Goal: Obtain resource: Obtain resource

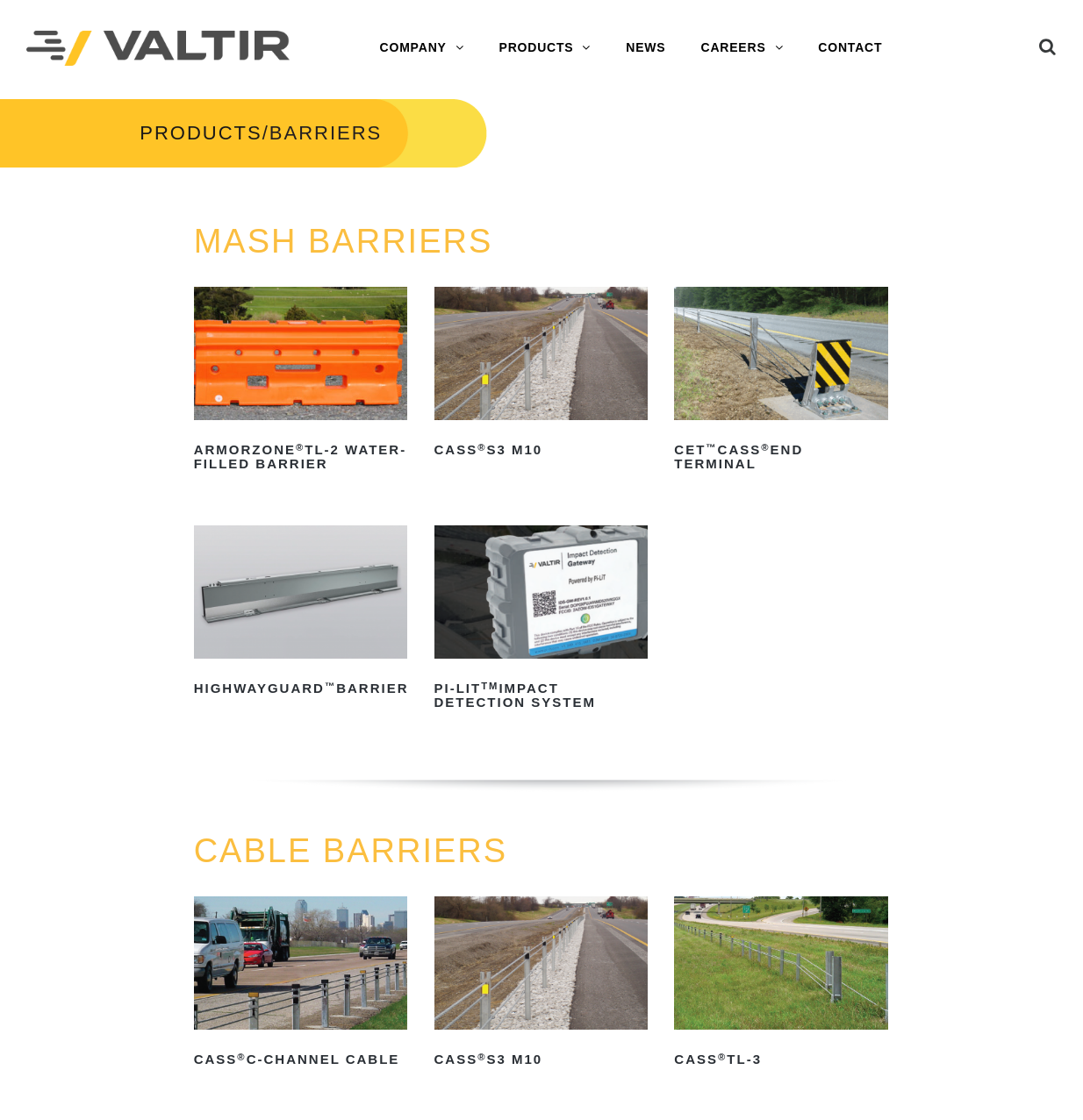
click at [839, 371] on img at bounding box center [781, 354] width 214 height 133
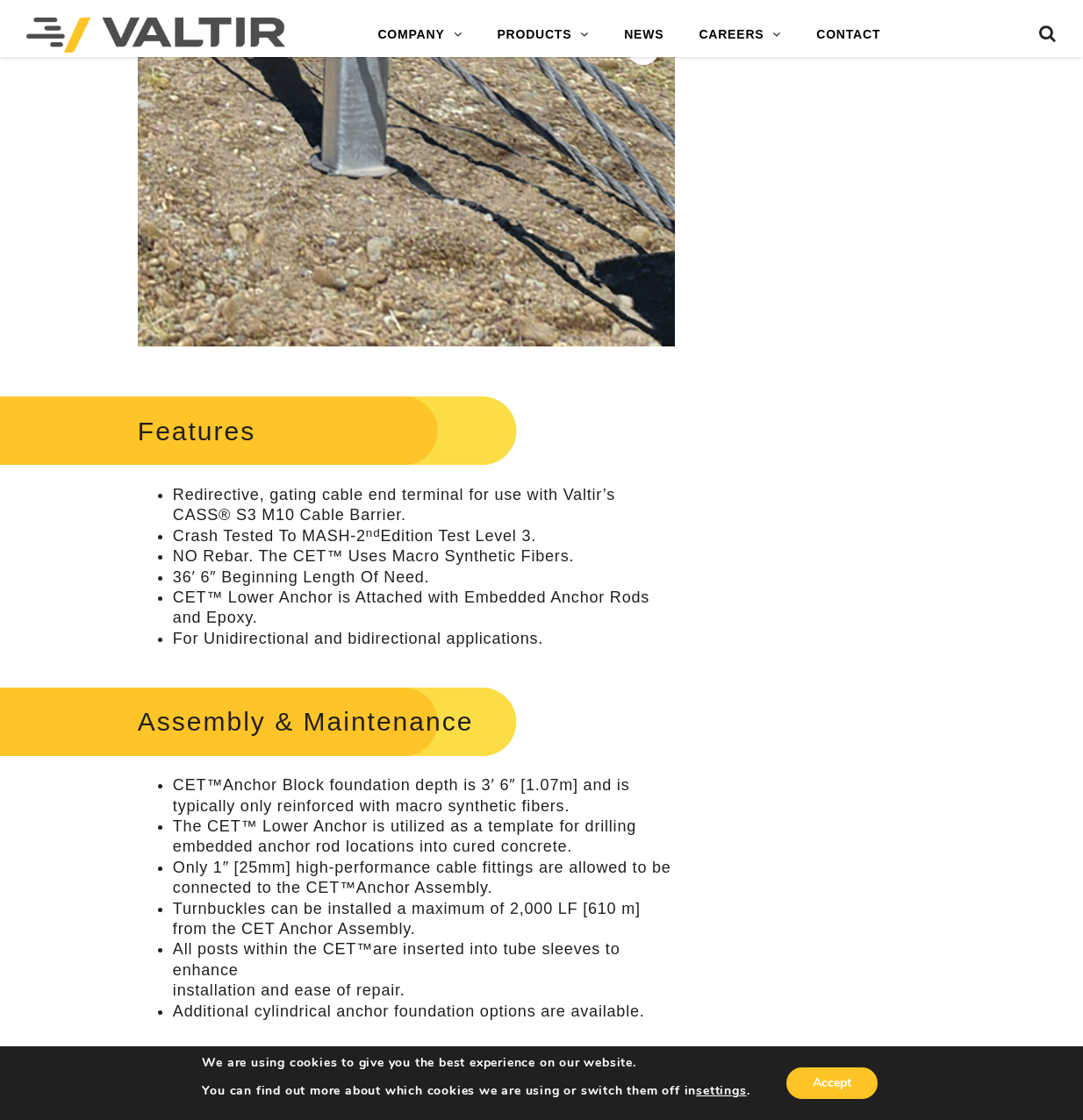
scroll to position [527, 0]
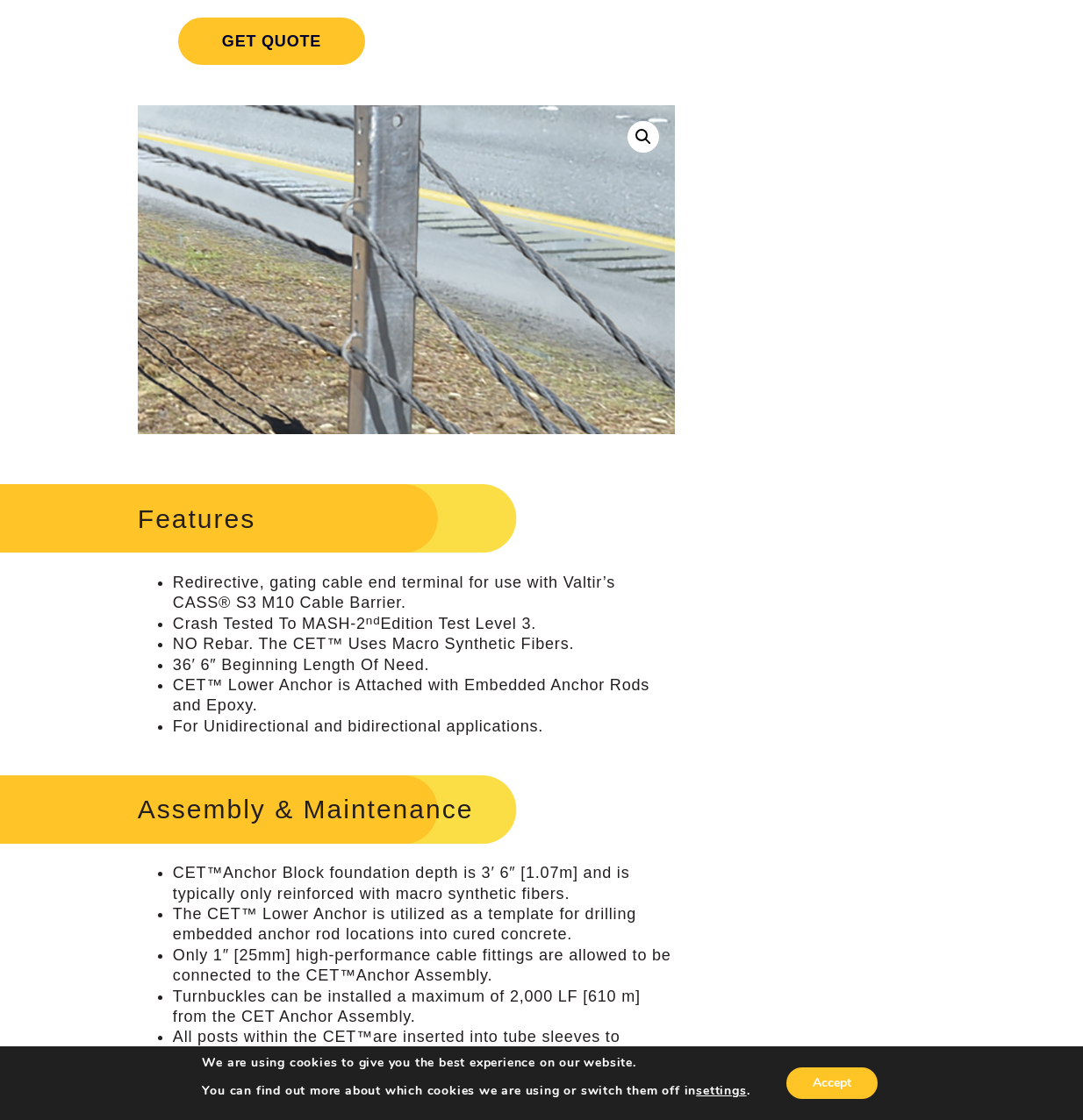
click at [330, 235] on img at bounding box center [624, 413] width 2070 height 1691
drag, startPoint x: 330, startPoint y: 235, endPoint x: 647, endPoint y: 131, distance: 333.6
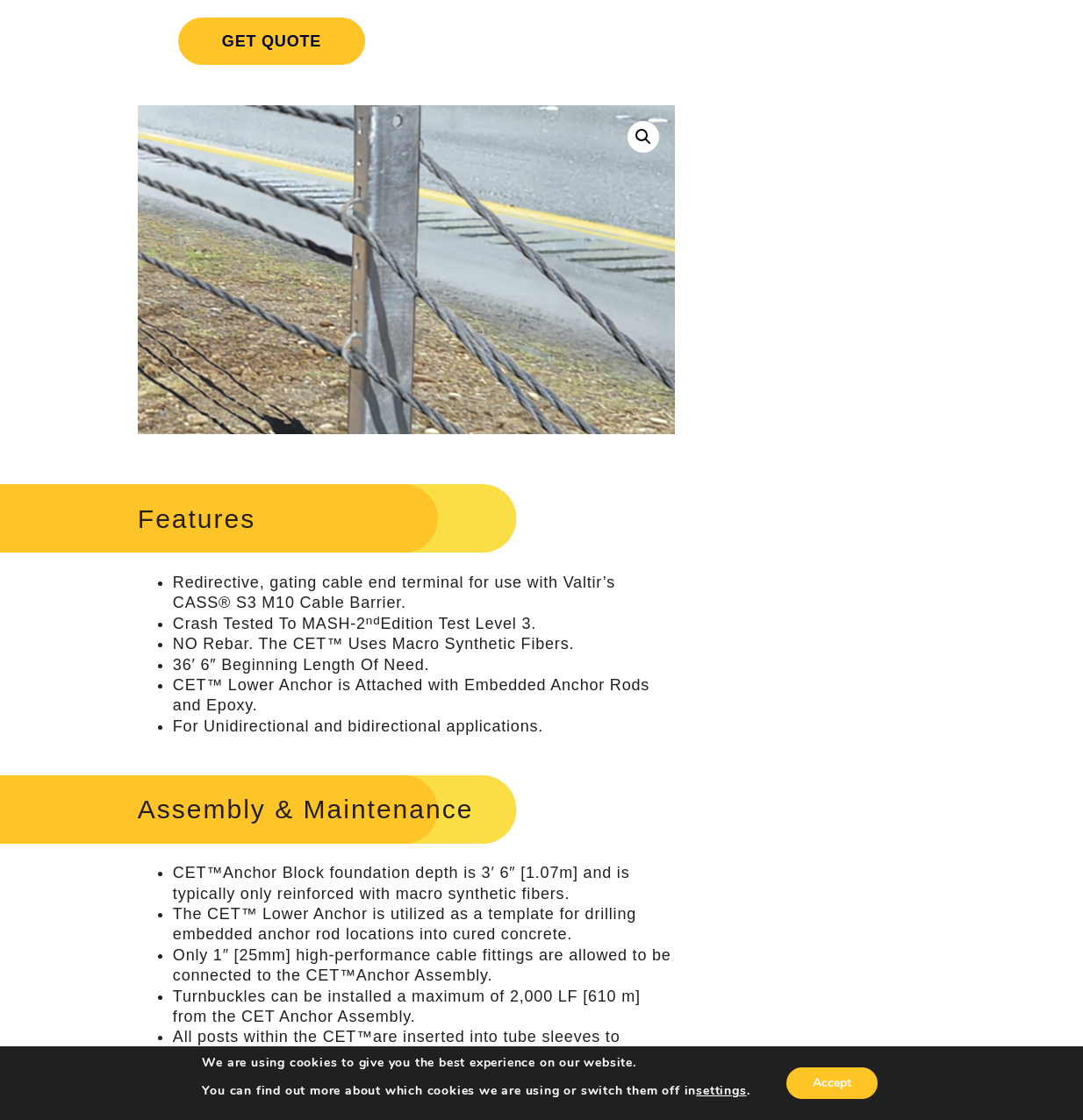
click at [647, 131] on link at bounding box center [643, 137] width 32 height 32
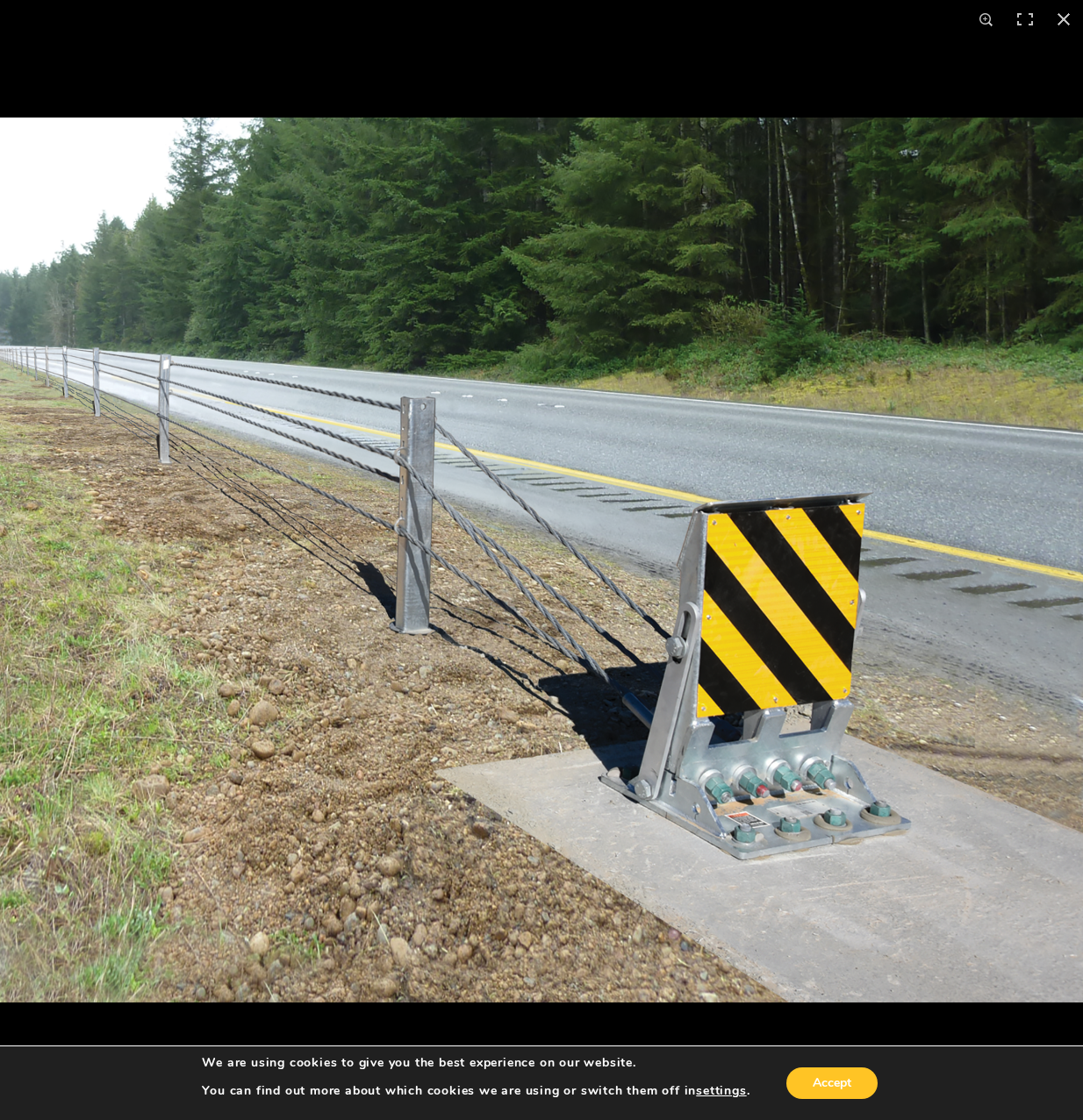
click at [681, 639] on img at bounding box center [541, 560] width 1083 height 885
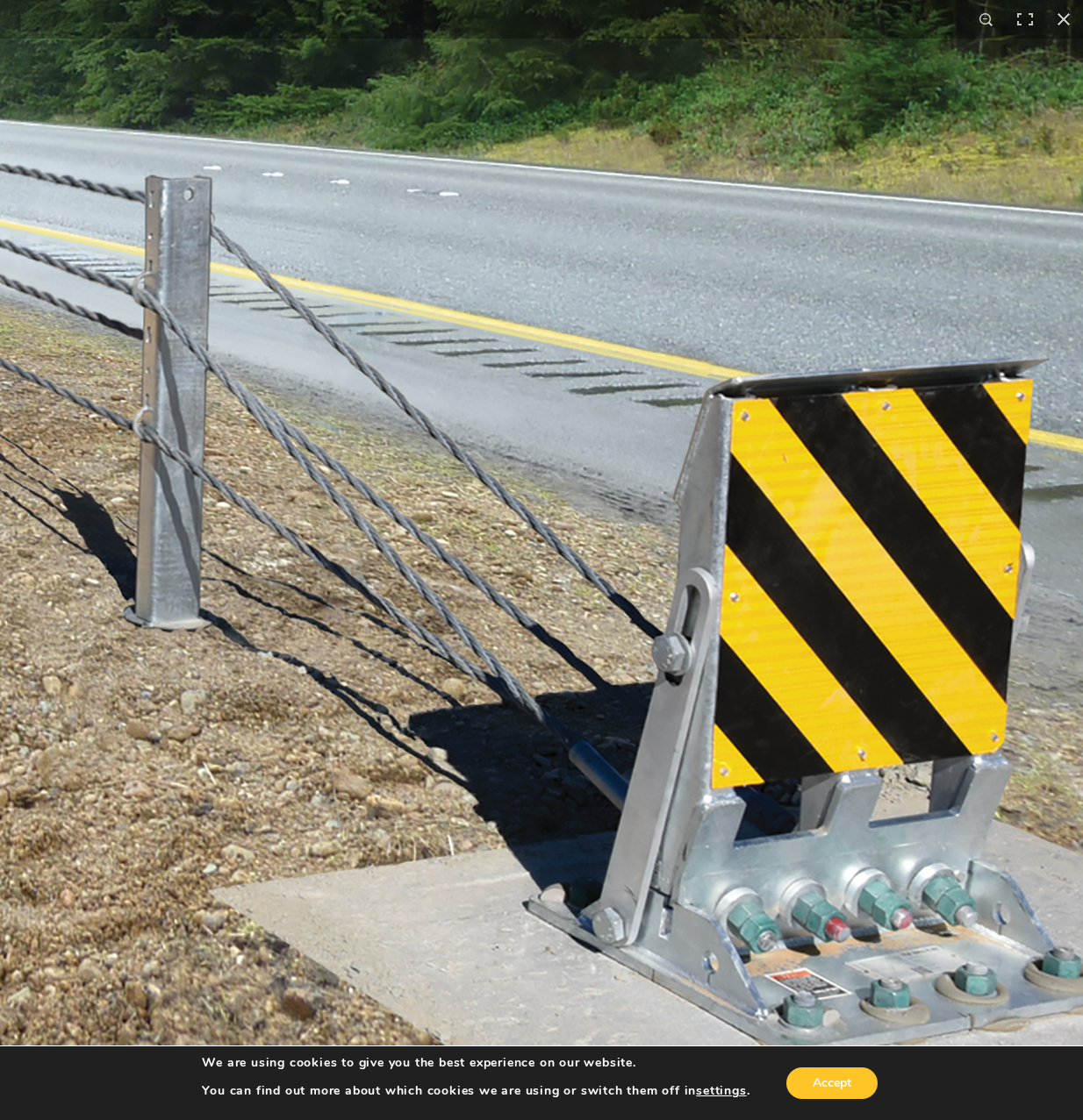
click at [681, 639] on img at bounding box center [415, 487] width 2070 height 1691
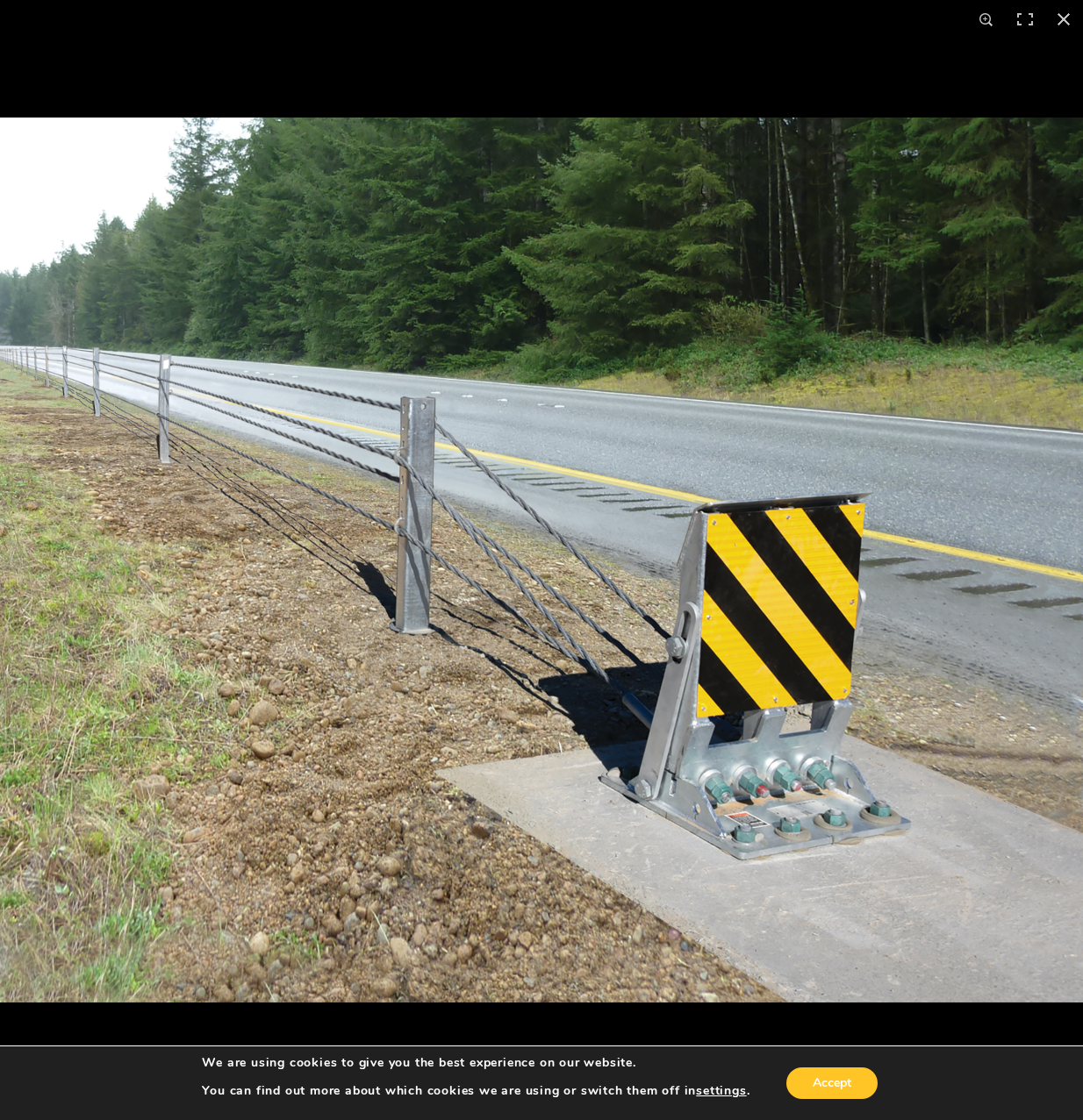
click at [681, 639] on img at bounding box center [541, 560] width 1083 height 885
click at [963, 220] on img at bounding box center [541, 560] width 1083 height 885
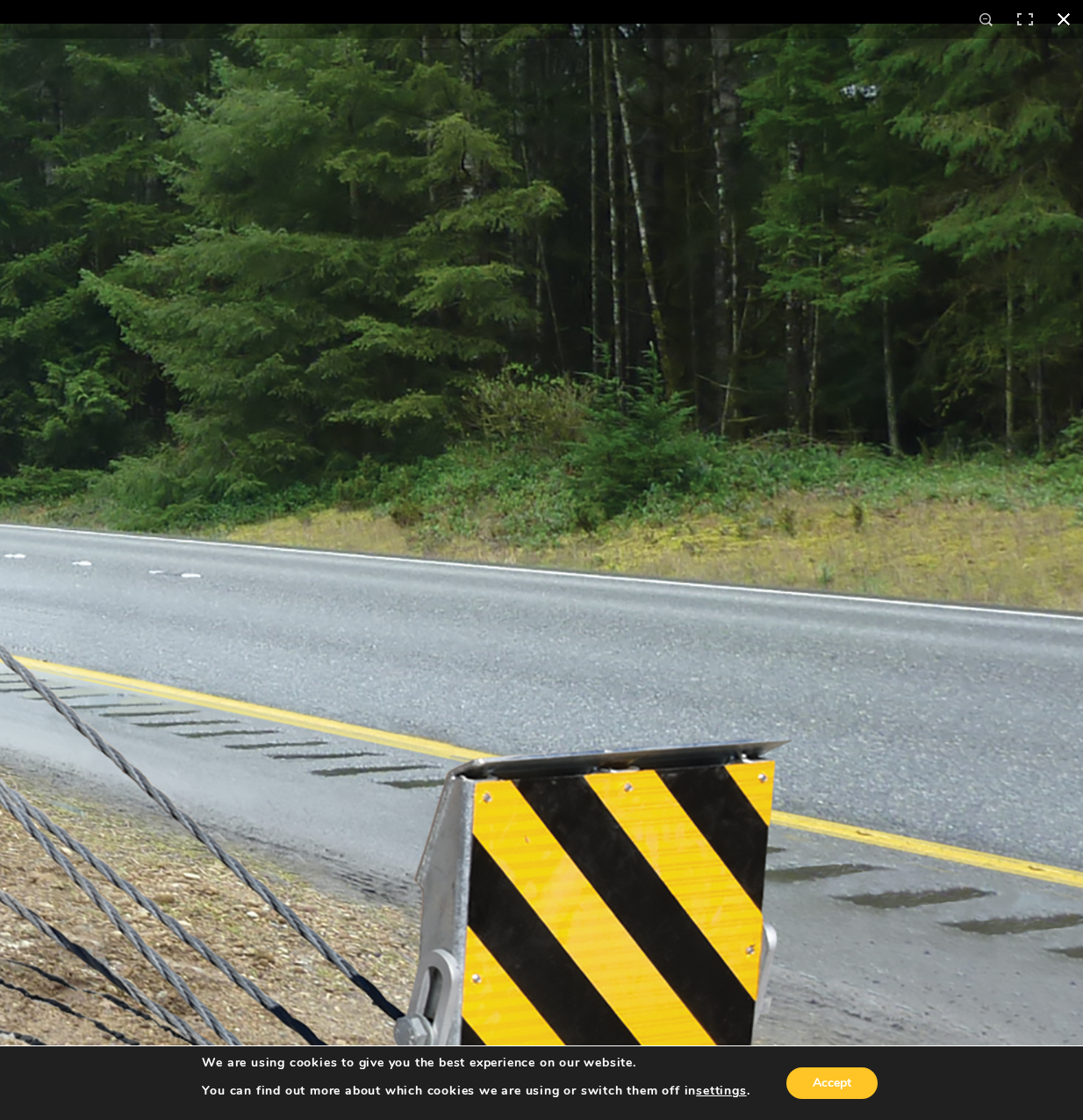
click at [1071, 19] on button "Close (Esc)" at bounding box center [1063, 20] width 39 height 39
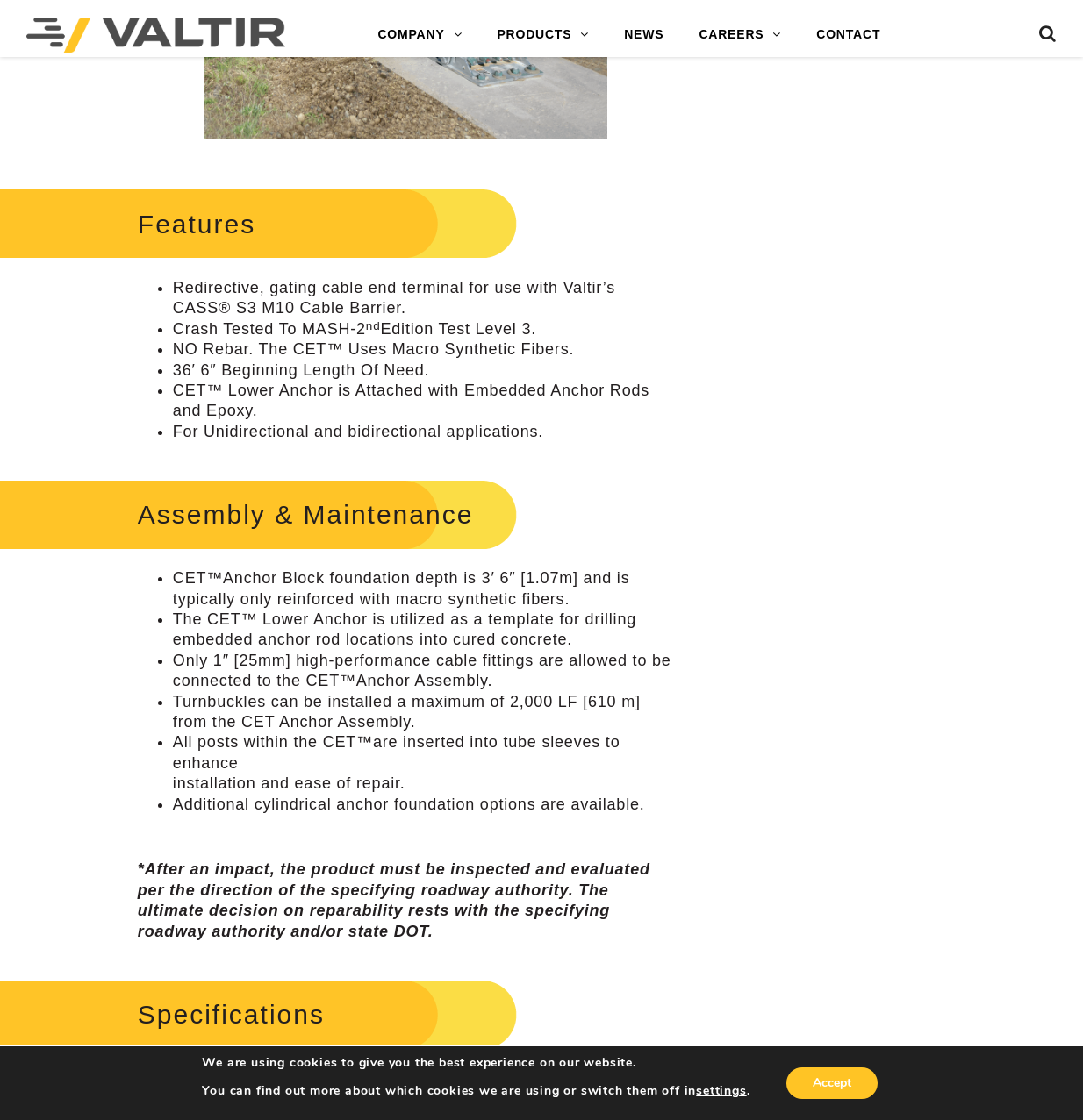
scroll to position [877, 0]
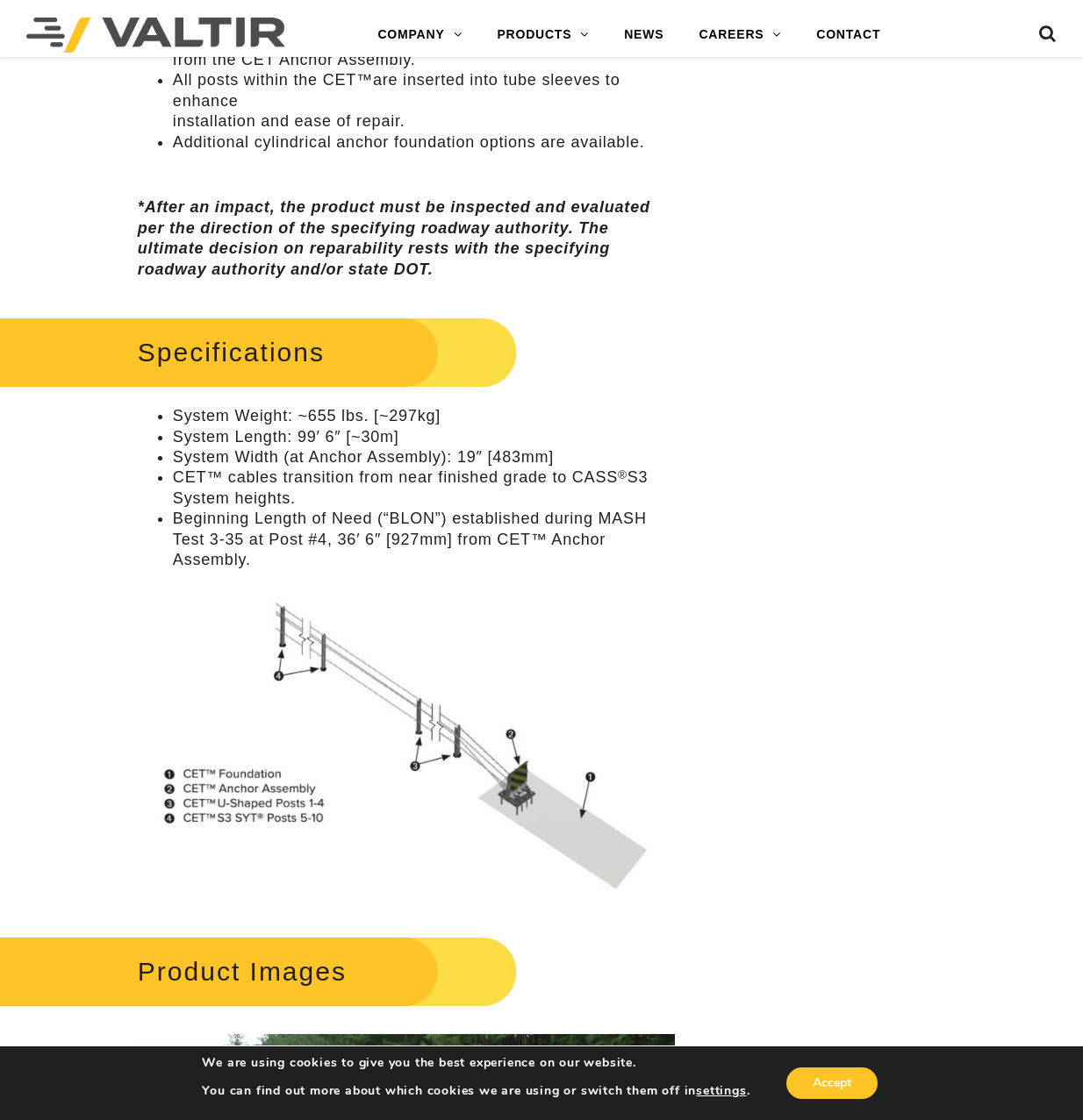
scroll to position [1492, 0]
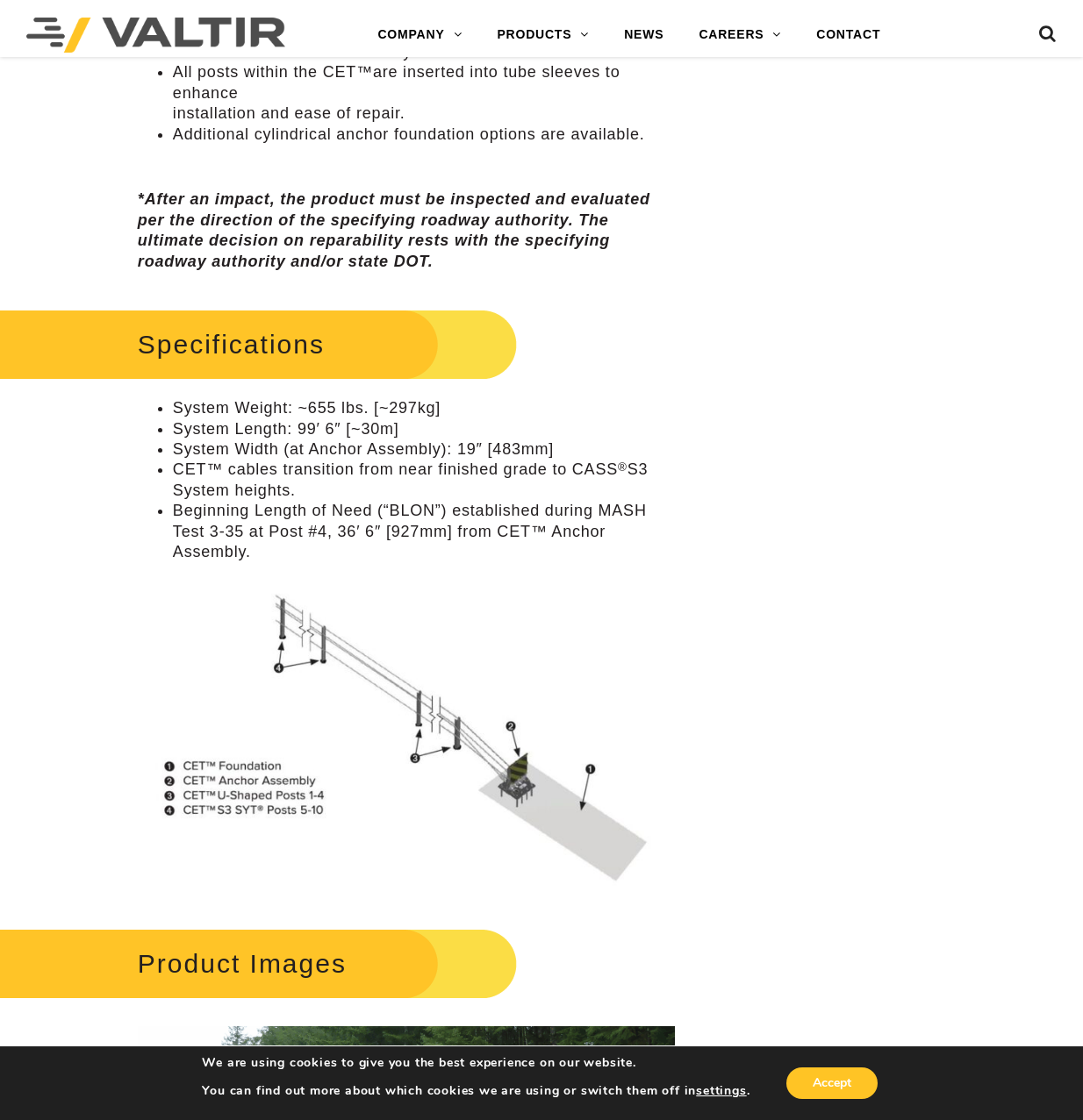
click at [263, 795] on img at bounding box center [405, 731] width 537 height 311
click at [578, 825] on img at bounding box center [405, 731] width 537 height 311
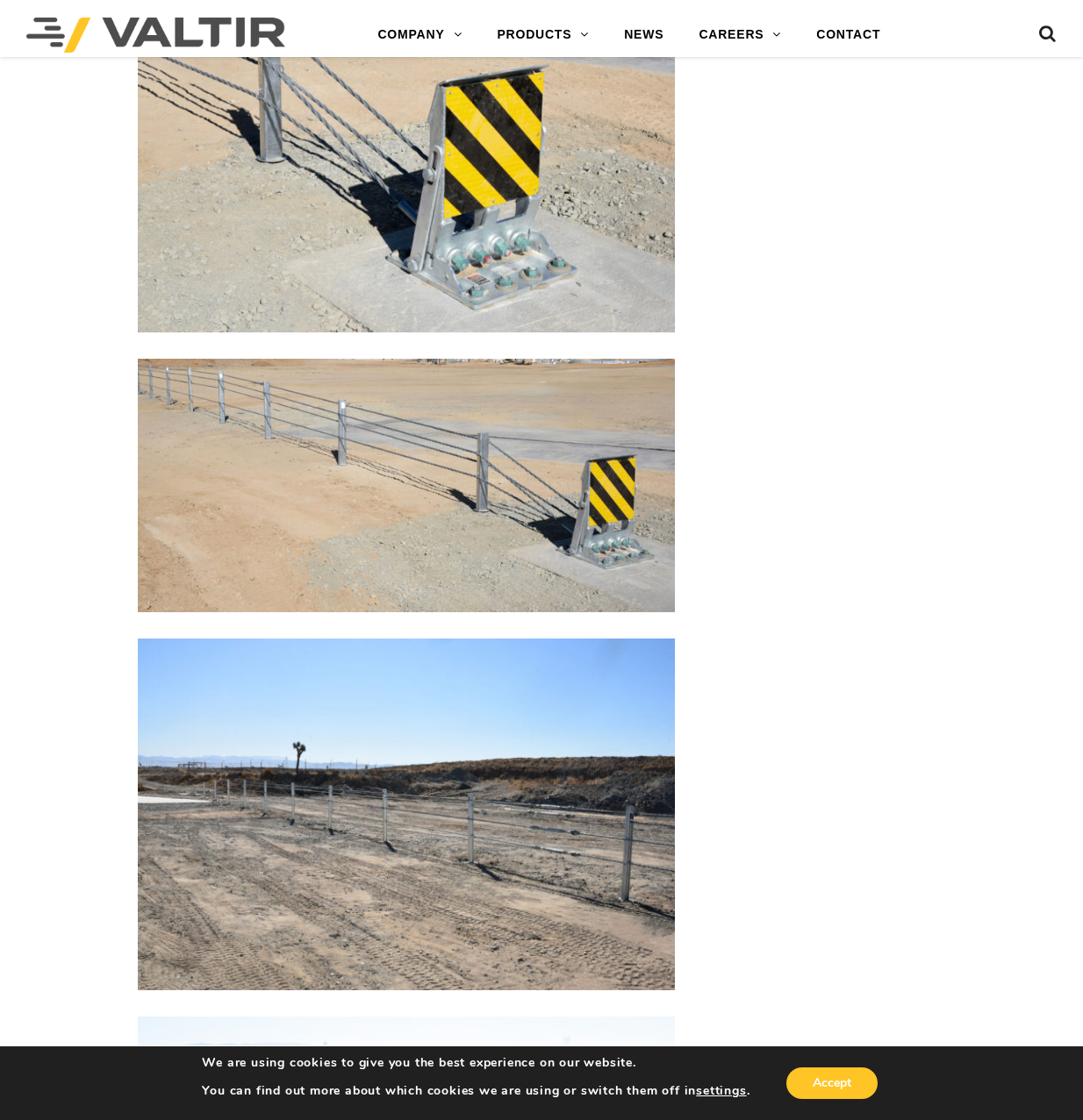
scroll to position [2983, 0]
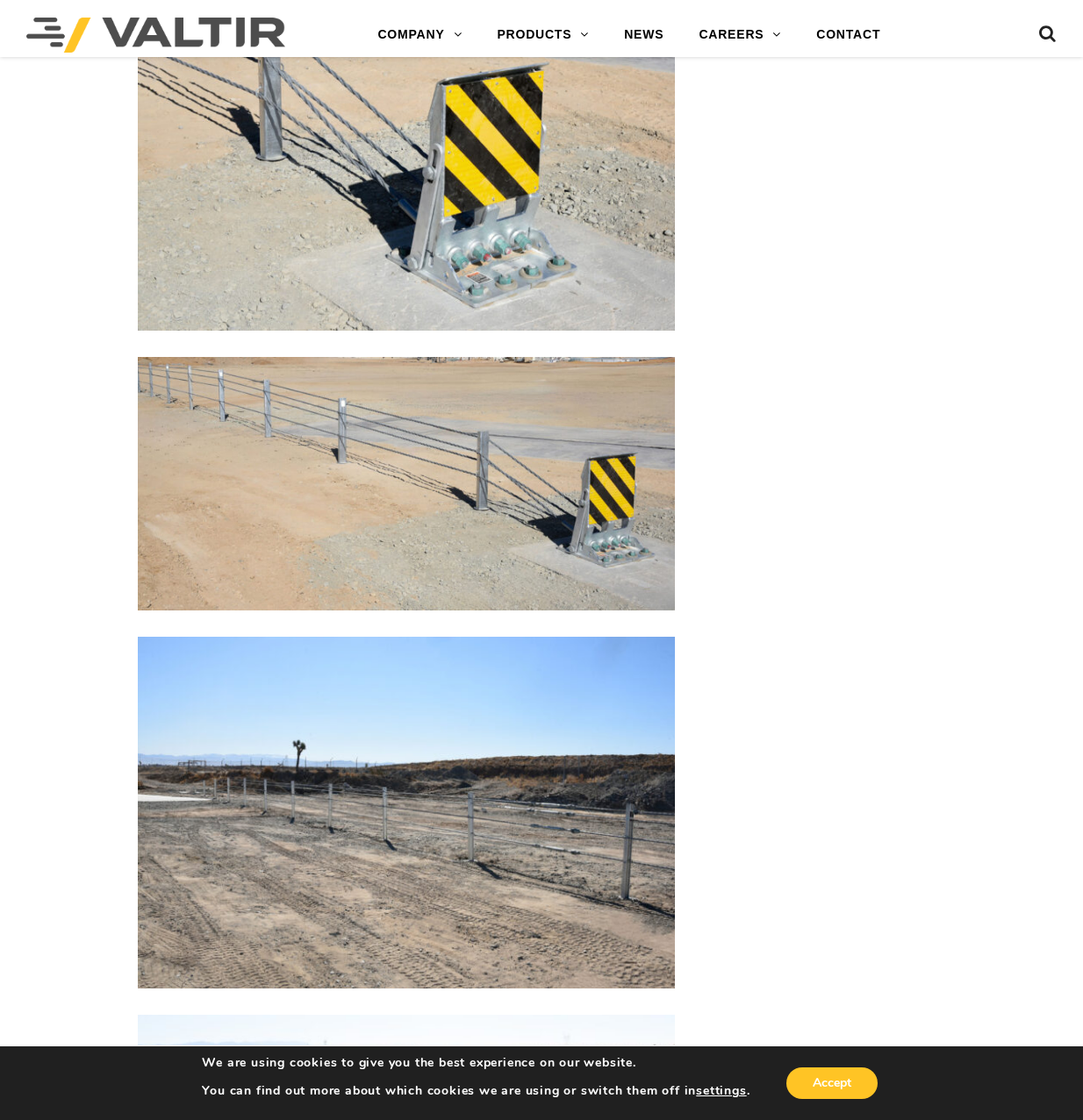
click at [564, 865] on img at bounding box center [405, 812] width 537 height 352
click at [567, 857] on img at bounding box center [405, 812] width 537 height 352
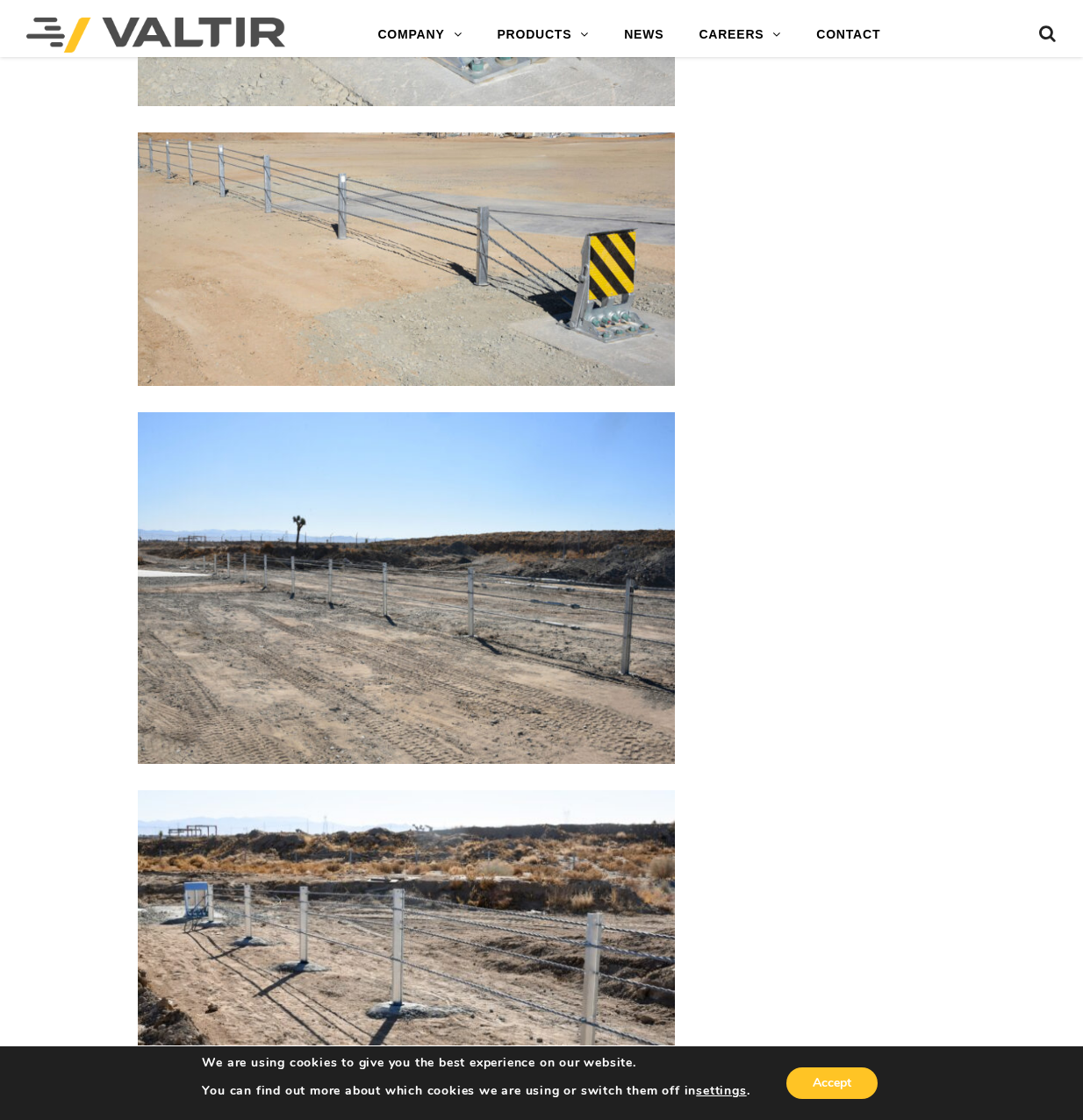
scroll to position [3246, 0]
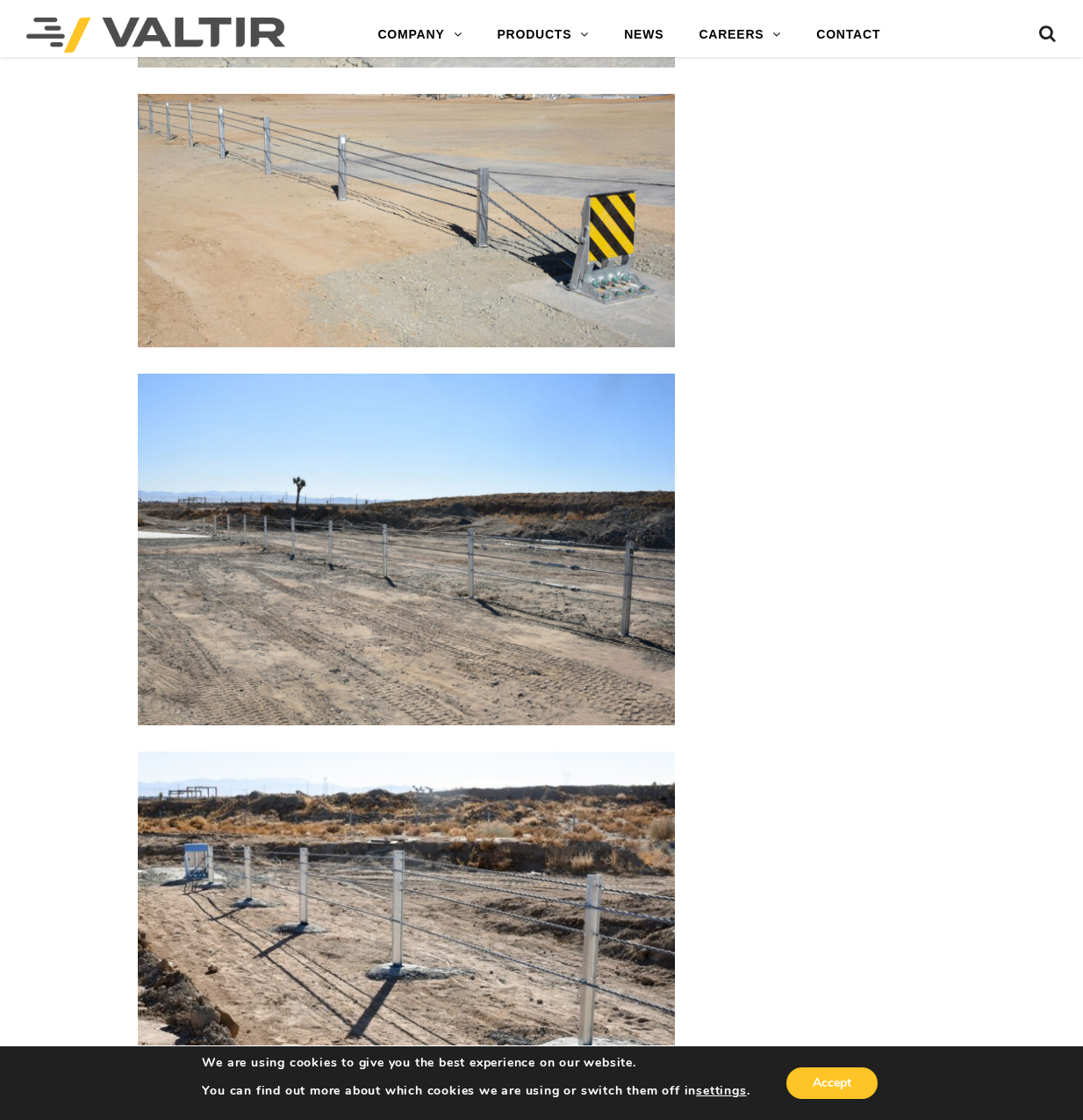
click at [569, 528] on img at bounding box center [405, 549] width 537 height 352
click at [550, 556] on img at bounding box center [405, 549] width 537 height 352
drag, startPoint x: 550, startPoint y: 556, endPoint x: 542, endPoint y: 535, distance: 22.5
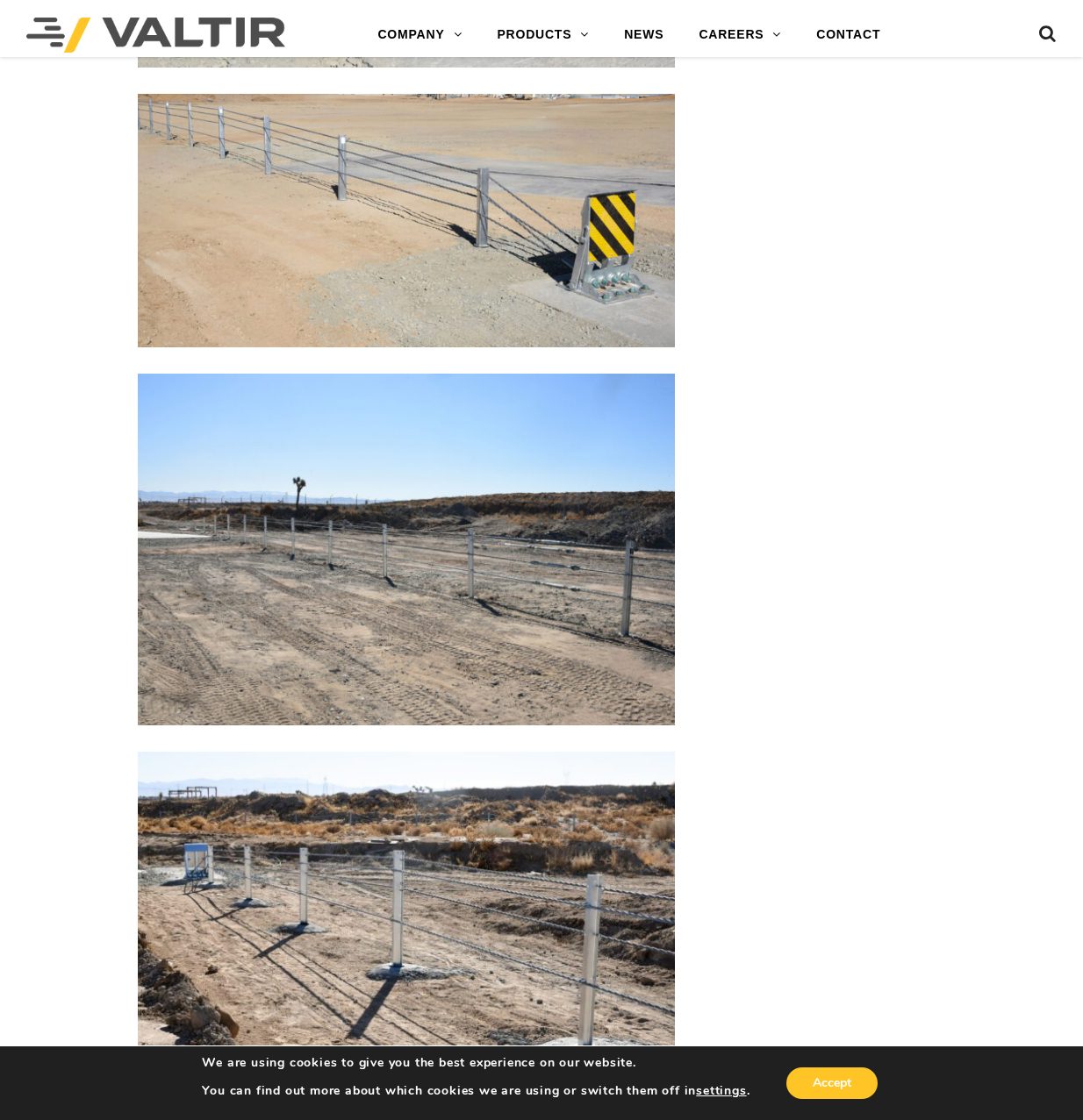
click at [542, 535] on img at bounding box center [405, 549] width 537 height 352
click at [543, 570] on img at bounding box center [405, 549] width 537 height 352
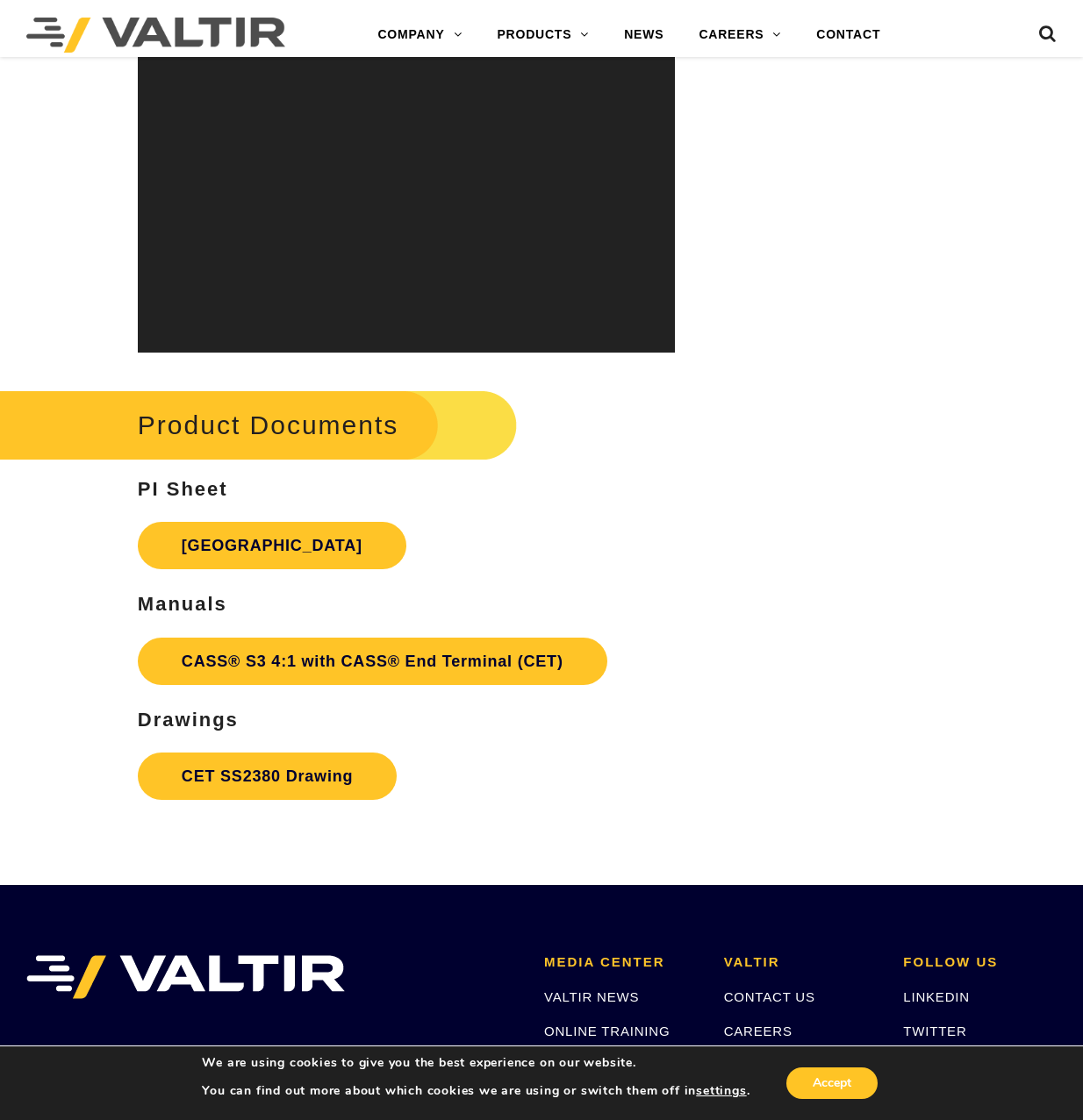
scroll to position [4387, 0]
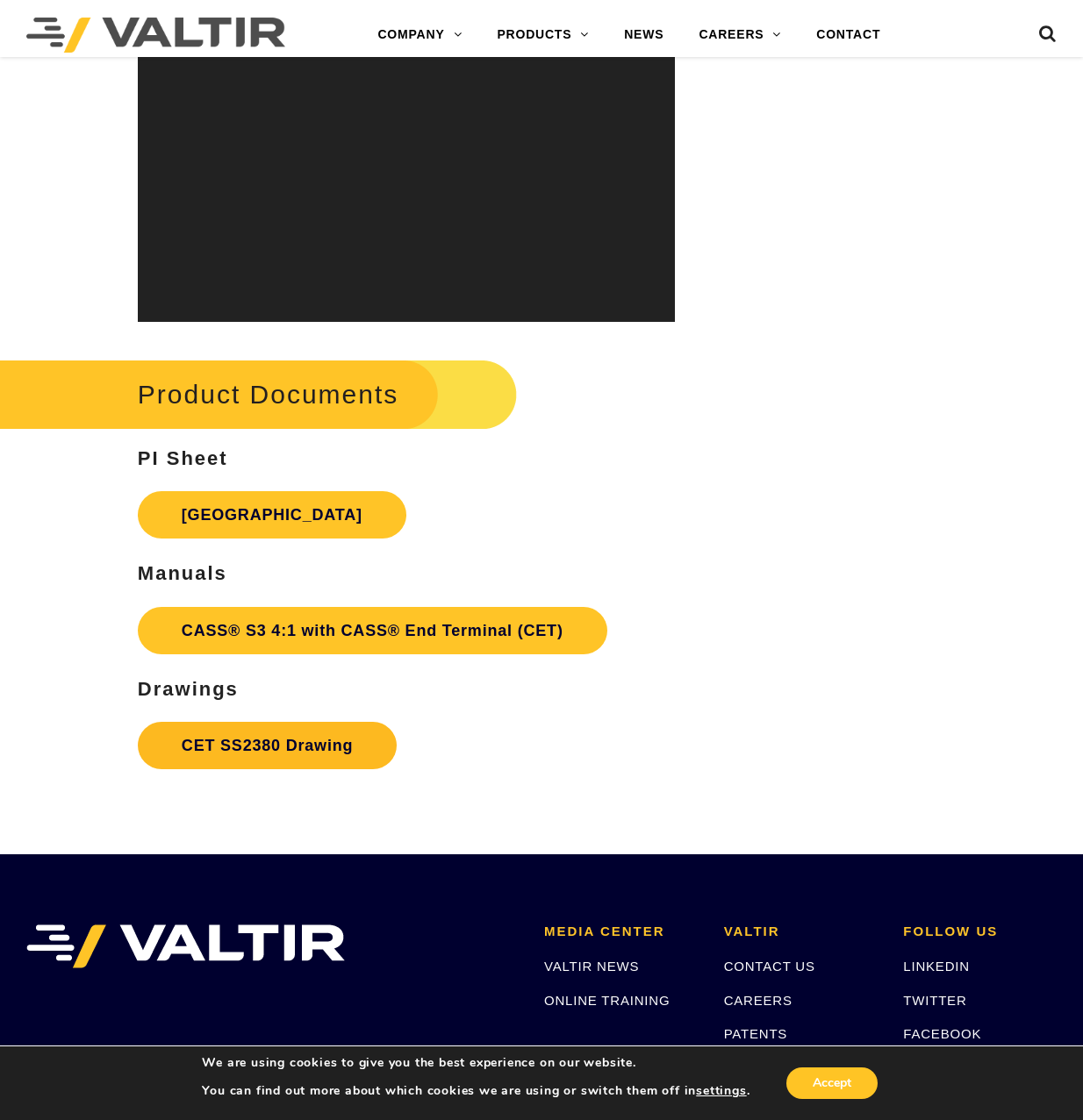
click at [283, 750] on link "CET SS2380 Drawing" at bounding box center [267, 745] width 259 height 47
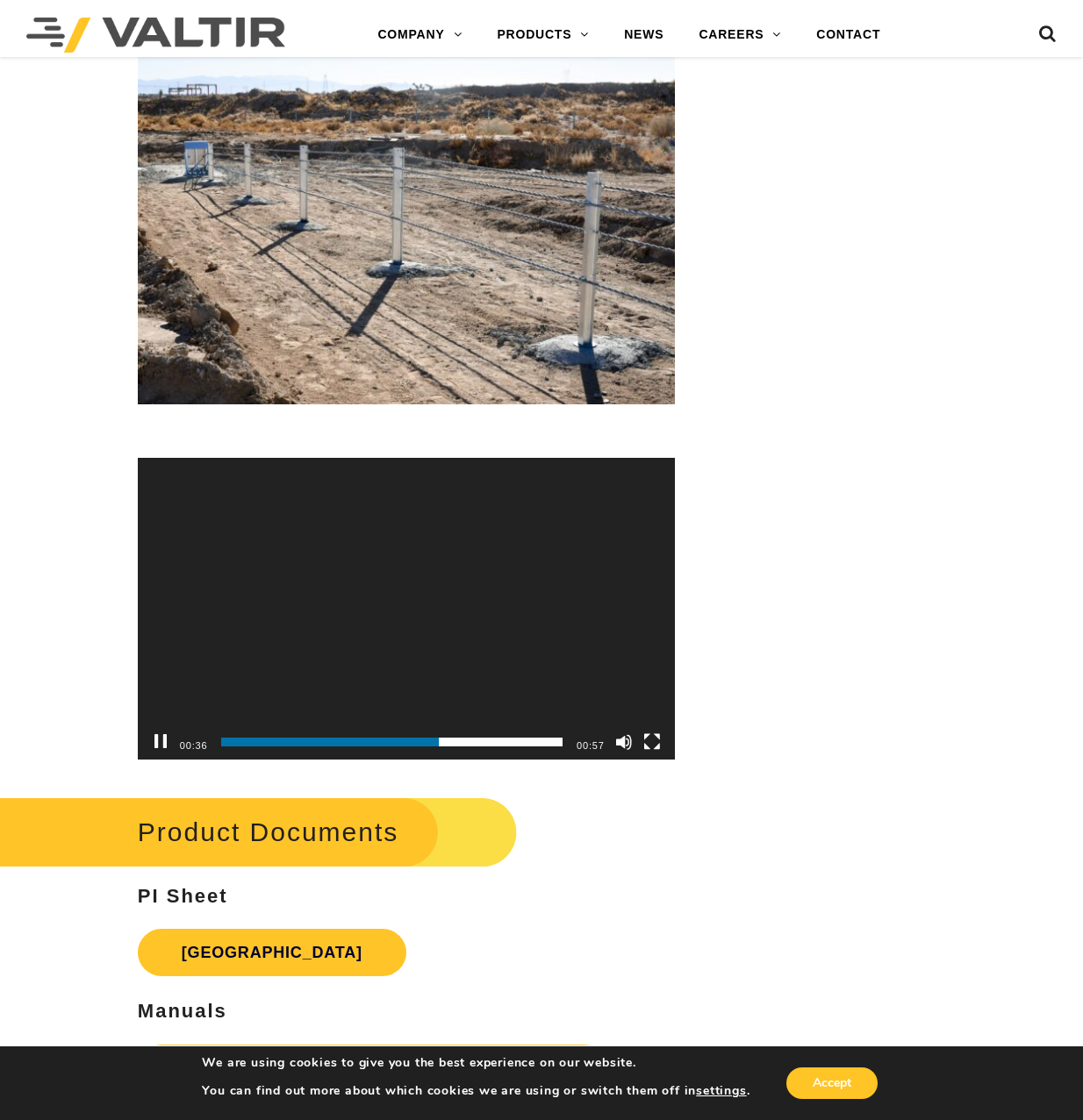
scroll to position [3948, 0]
